Goal: Task Accomplishment & Management: Manage account settings

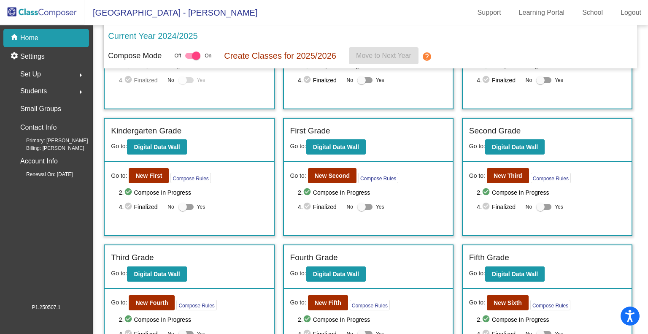
scroll to position [84, 0]
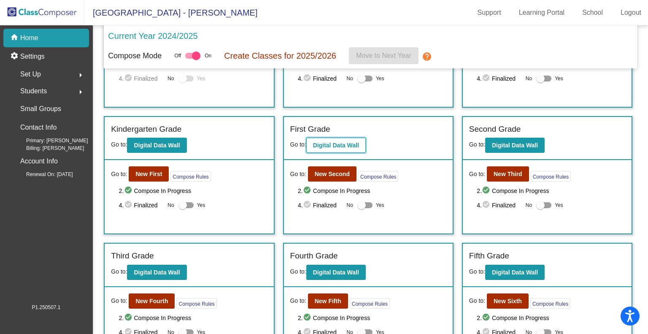
click at [325, 143] on b "Digital Data Wall" at bounding box center [336, 145] width 46 height 7
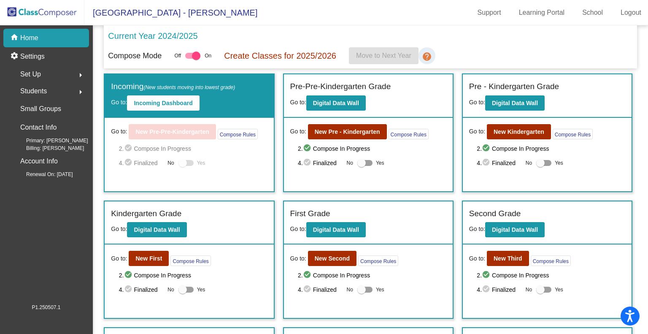
click at [429, 54] on mat-icon "help" at bounding box center [427, 56] width 10 height 10
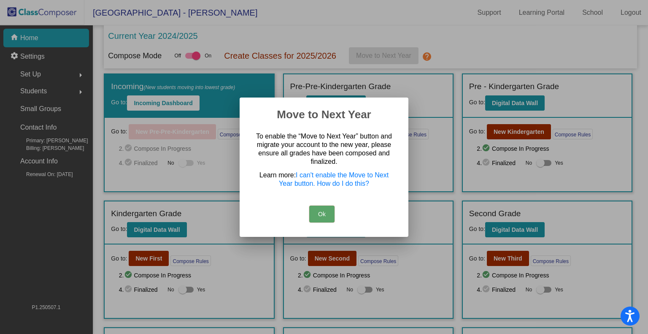
click at [470, 34] on div at bounding box center [324, 167] width 648 height 334
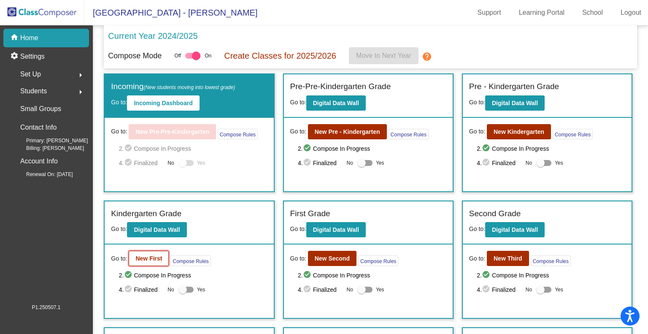
click at [154, 255] on b "New First" at bounding box center [148, 258] width 27 height 7
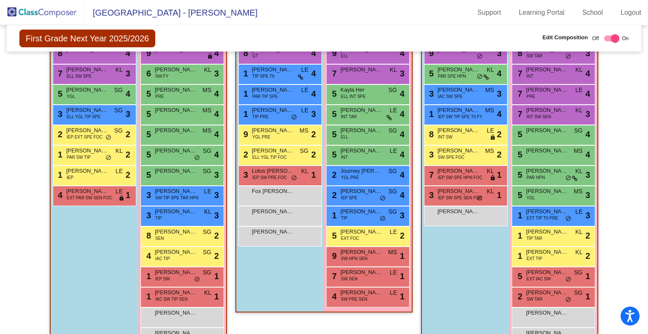
scroll to position [268, 0]
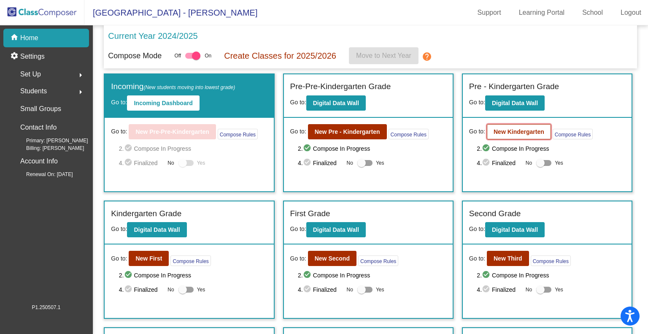
click at [509, 129] on b "New Kindergarten" at bounding box center [519, 131] width 51 height 7
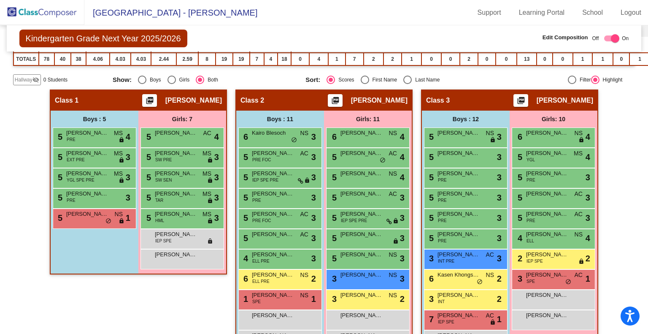
scroll to position [169, 0]
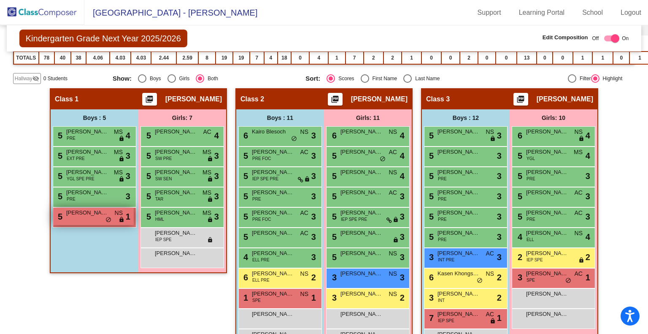
click at [76, 217] on div "5 [PERSON_NAME] NS lock do_not_disturb_alt 1" at bounding box center [93, 216] width 81 height 17
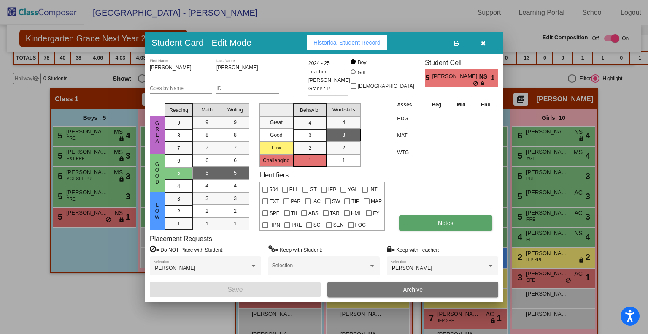
click at [437, 219] on button "Notes" at bounding box center [445, 222] width 93 height 15
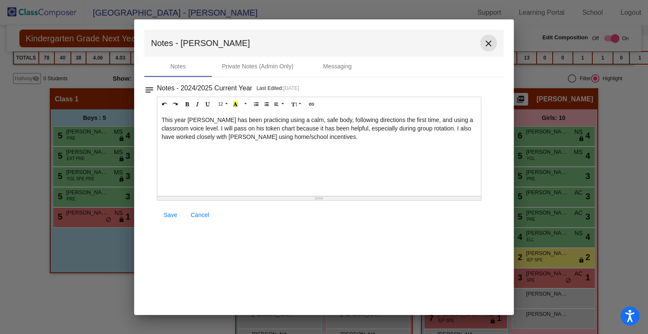
click at [489, 41] on mat-icon "close" at bounding box center [489, 43] width 10 height 10
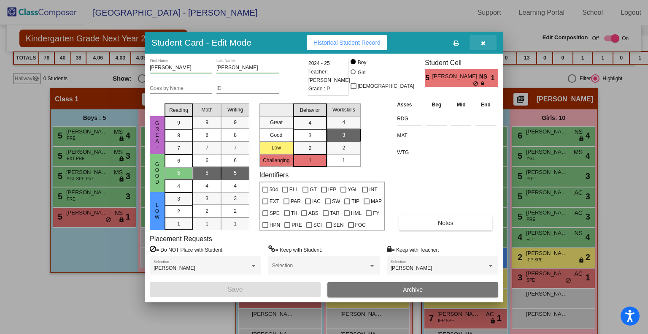
click at [485, 45] on icon "button" at bounding box center [483, 43] width 5 height 6
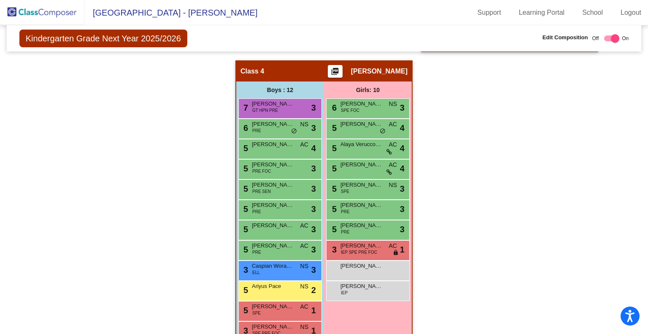
scroll to position [486, 0]
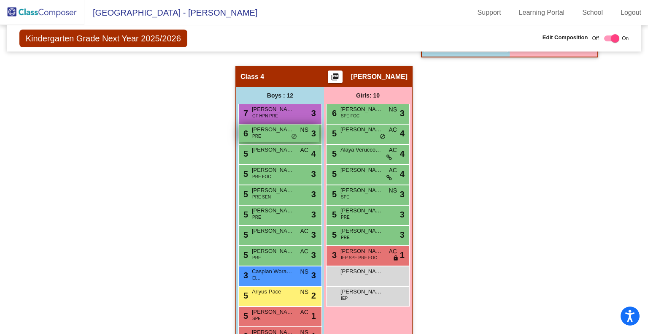
click at [276, 132] on div "6 [PERSON_NAME] PRE NS lock do_not_disturb_alt 3" at bounding box center [279, 132] width 81 height 17
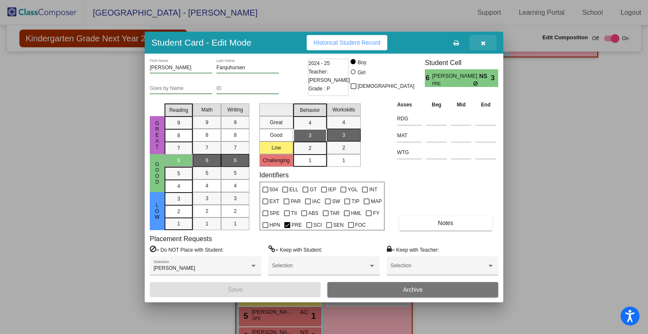
click at [481, 42] on icon "button" at bounding box center [483, 43] width 5 height 6
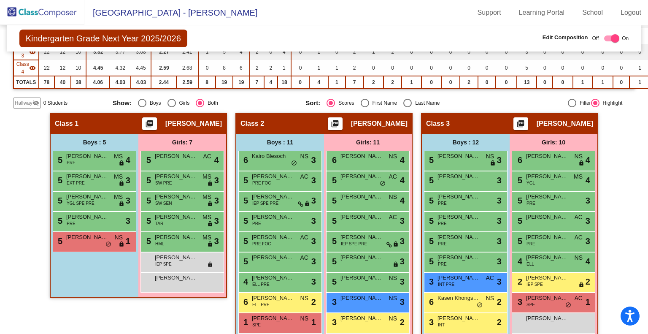
scroll to position [145, 0]
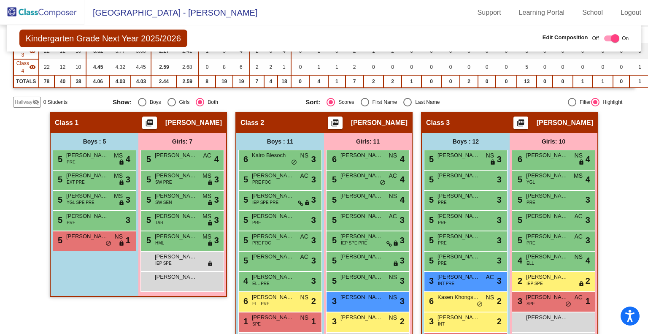
click at [83, 305] on div "Class 1 picture_as_pdf [PERSON_NAME] Add Student First Name Last Name Student I…" at bounding box center [138, 259] width 177 height 295
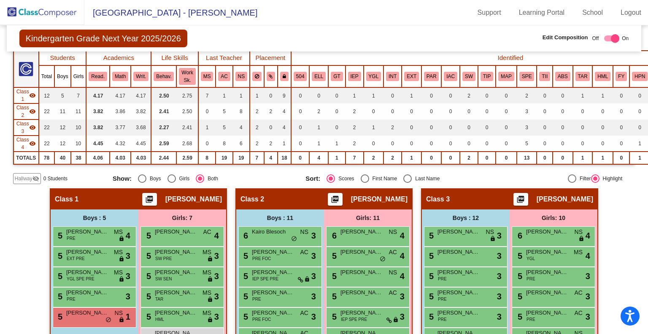
scroll to position [0, 0]
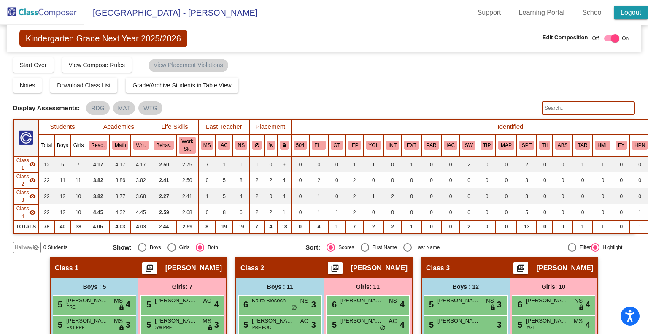
click at [633, 10] on link "Logout" at bounding box center [631, 13] width 34 height 14
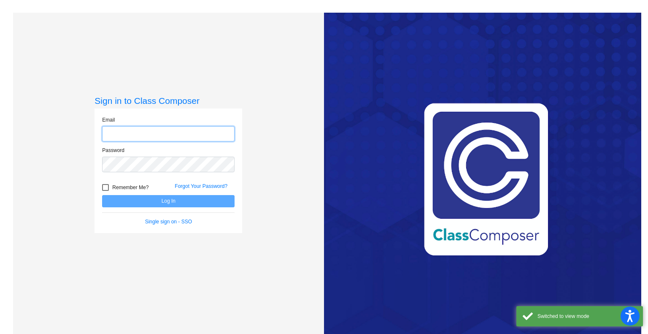
type input "[EMAIL_ADDRESS][DOMAIN_NAME]"
